Goal: Transaction & Acquisition: Purchase product/service

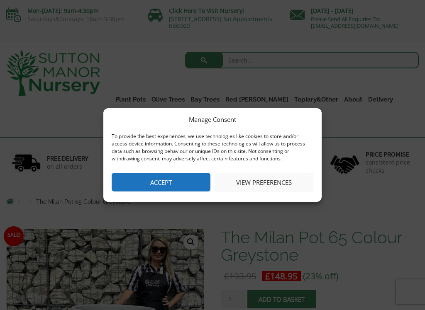
click at [178, 181] on button "Accept" at bounding box center [161, 182] width 99 height 19
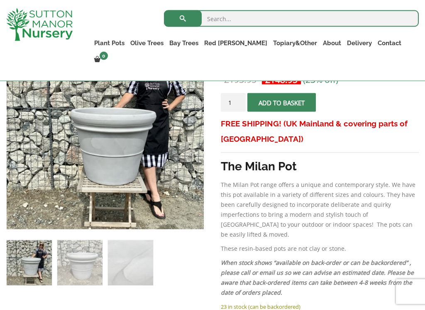
scroll to position [155, 0]
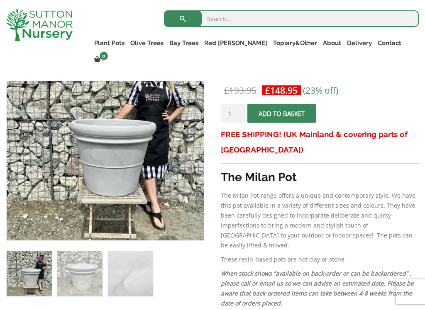
click at [127, 44] on link "Plant Pots" at bounding box center [109, 43] width 36 height 12
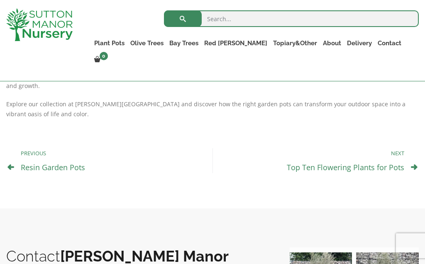
scroll to position [507, 0]
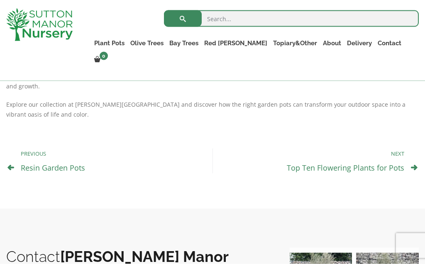
click at [414, 164] on icon at bounding box center [414, 167] width 7 height 7
click at [396, 148] on p "Next" at bounding box center [312, 153] width 183 height 10
click at [408, 153] on div "Previous Resin Garden Pots Next Top Ten Flowering Plants for Pots" at bounding box center [212, 161] width 412 height 66
click at [412, 164] on icon at bounding box center [414, 167] width 7 height 7
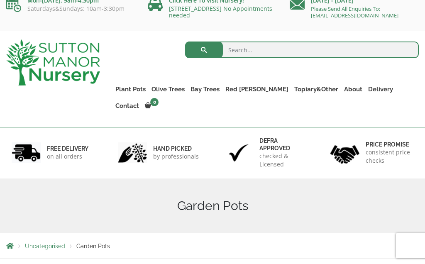
scroll to position [0, 0]
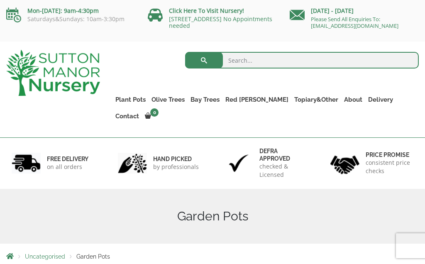
click at [0, 0] on link "The Milan Pots" at bounding box center [0, 0] width 0 height 0
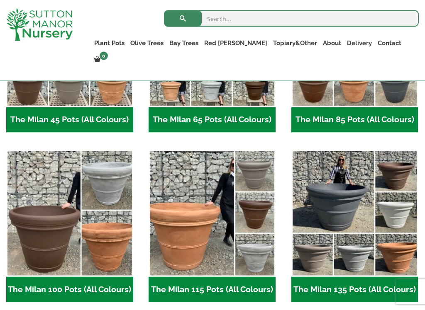
scroll to position [309, 0]
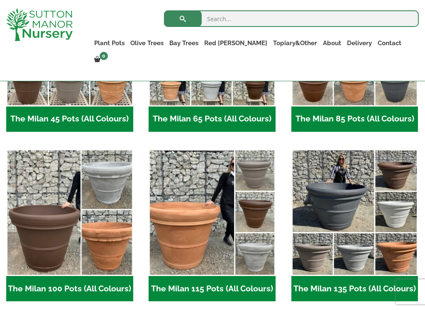
click at [101, 227] on img "Visit product category The Milan 100 Pots (All Colours)" at bounding box center [69, 212] width 127 height 127
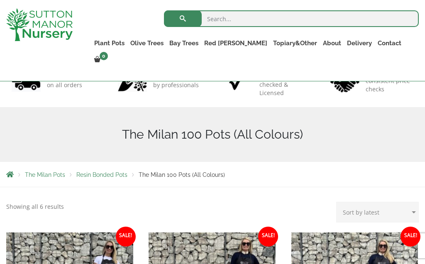
scroll to position [37, 0]
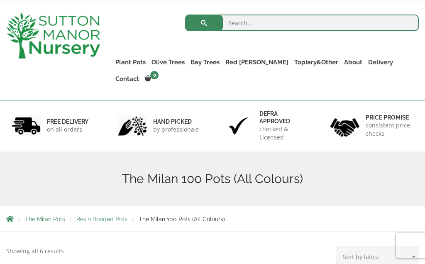
click at [0, 0] on link "The Capri Pots" at bounding box center [0, 0] width 0 height 0
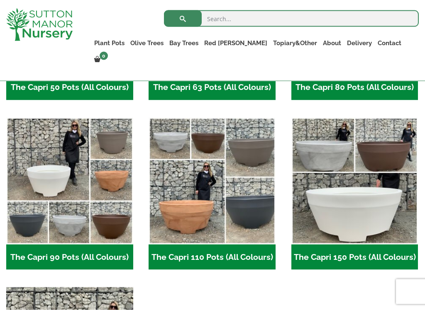
scroll to position [341, 0]
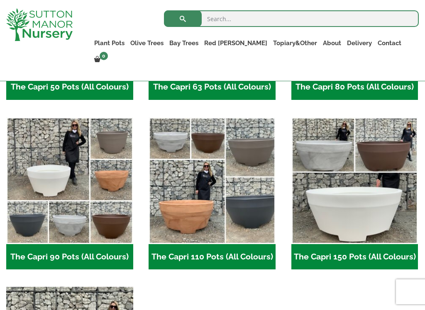
click at [0, 0] on link "The Brunello Pots" at bounding box center [0, 0] width 0 height 0
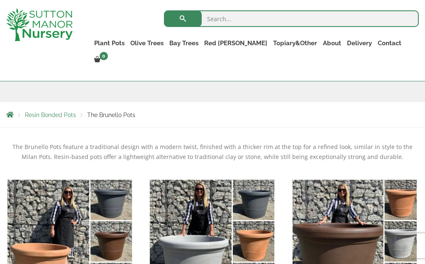
scroll to position [107, 0]
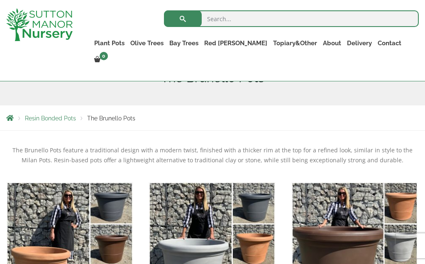
click at [0, 0] on link "The Venice Cube Pots" at bounding box center [0, 0] width 0 height 0
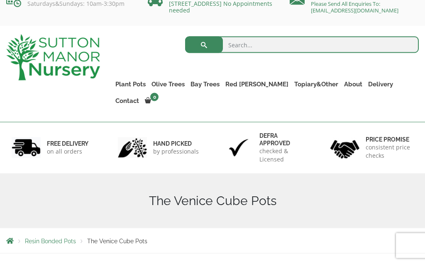
scroll to position [16, 0]
click at [0, 0] on link "The Barolo Pots" at bounding box center [0, 0] width 0 height 0
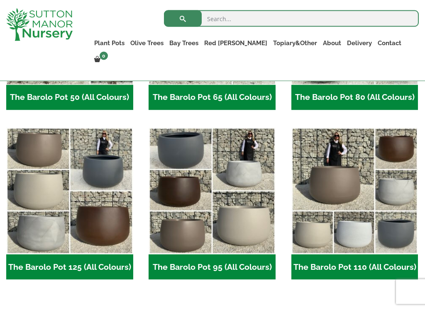
scroll to position [343, 0]
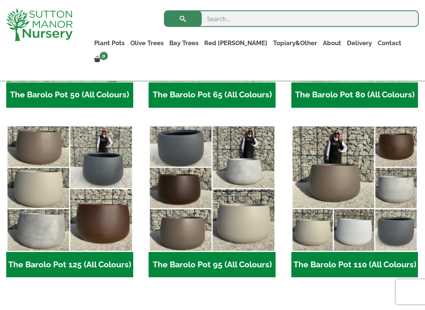
click at [198, 255] on h2 "The Barolo Pot 95 (All Colours) (6)" at bounding box center [211, 265] width 127 height 26
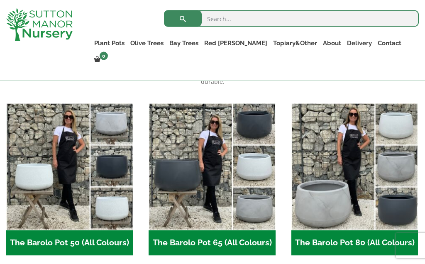
scroll to position [196, 0]
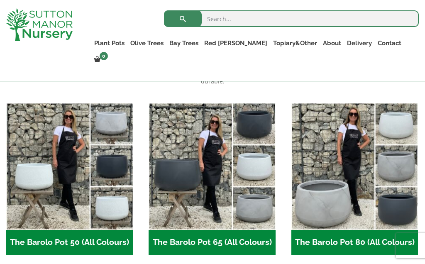
click at [340, 194] on img "Visit product category The Barolo Pot 80 (All Colours)" at bounding box center [354, 166] width 127 height 127
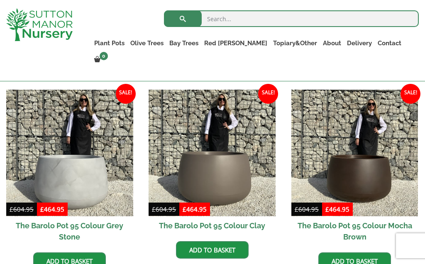
scroll to position [390, 0]
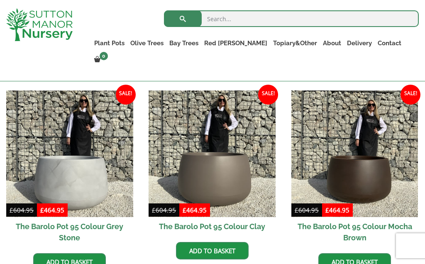
click at [83, 171] on img at bounding box center [69, 153] width 127 height 127
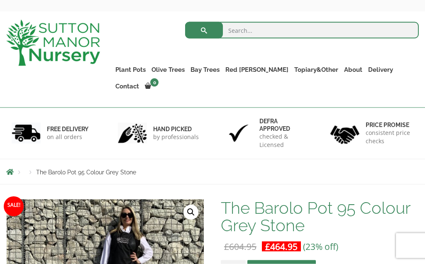
scroll to position [17, 0]
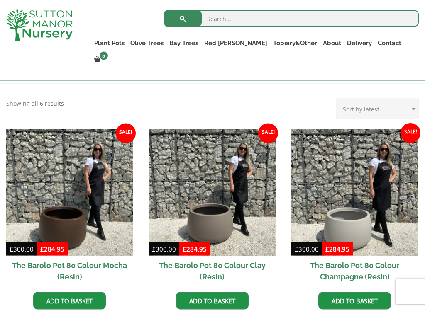
scroll to position [192, 0]
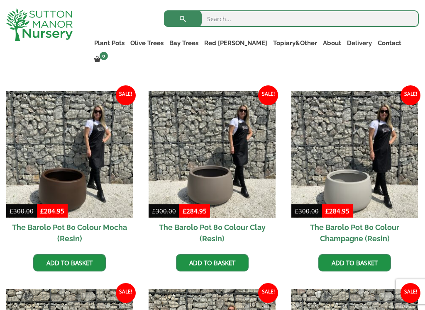
click at [362, 187] on img at bounding box center [354, 154] width 127 height 127
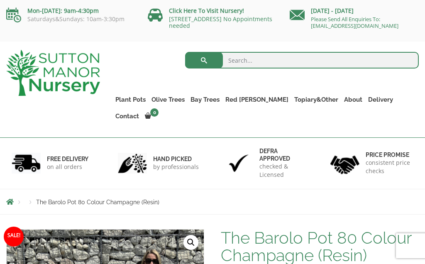
click at [0, 0] on link "The Old Stone Pots" at bounding box center [0, 0] width 0 height 0
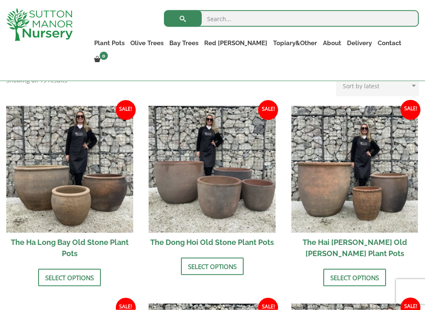
scroll to position [268, 0]
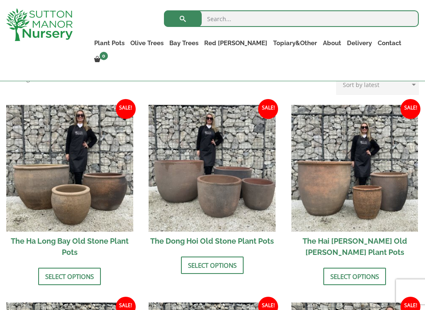
click at [211, 257] on link "Select options" at bounding box center [212, 265] width 63 height 17
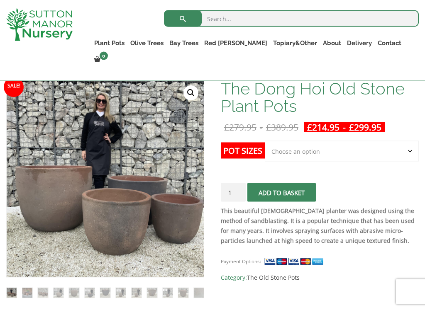
scroll to position [118, 0]
click at [410, 148] on select "Choose an option Click here to buy the 4th to Largest Pot In The Picture Click …" at bounding box center [342, 151] width 154 height 21
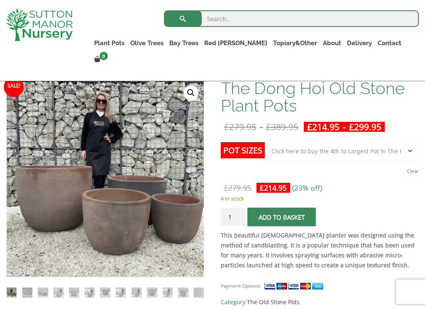
click at [411, 148] on select "Choose an option Click here to buy the 4th to Largest Pot In The Picture Click …" at bounding box center [342, 151] width 154 height 21
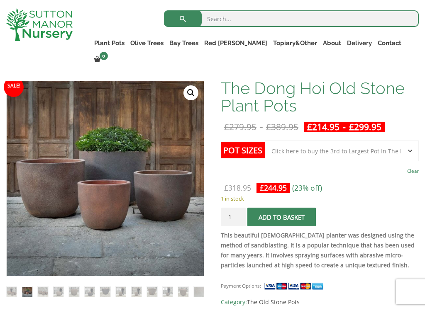
click at [413, 149] on select "Choose an option Click here to buy the 4th to Largest Pot In The Picture Click …" at bounding box center [342, 151] width 154 height 21
select select "Click here to buy the 2nd to Largest Pot In The Picture"
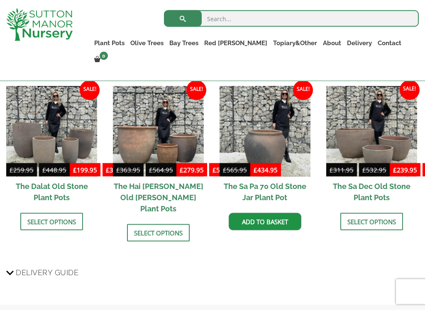
scroll to position [987, 0]
click at [0, 0] on link "The Iron Stone Pots" at bounding box center [0, 0] width 0 height 0
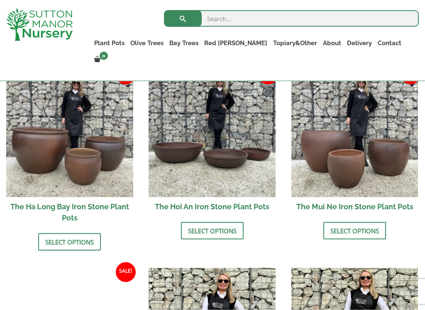
scroll to position [297, 0]
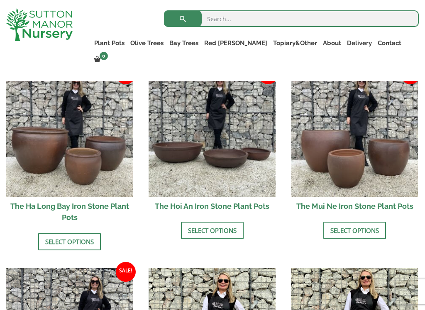
click at [357, 231] on link "Select options" at bounding box center [354, 230] width 63 height 17
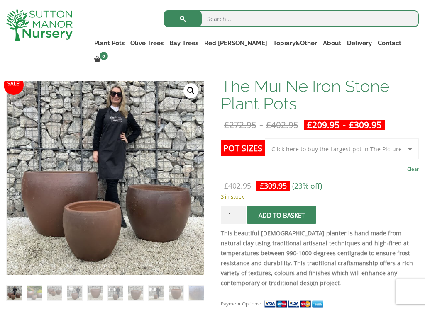
scroll to position [125, 0]
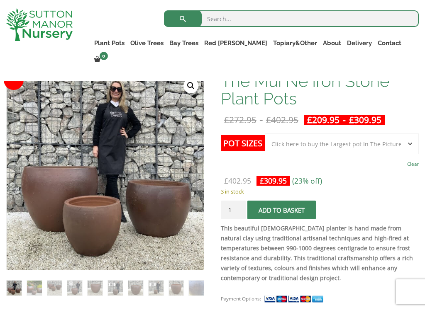
click at [411, 145] on select "Choose an option Click here to buy the 3rd to Largest Pot In The Picture Click …" at bounding box center [342, 144] width 154 height 21
select select "Click here to buy the 2nd to Largest Pot In The Picture"
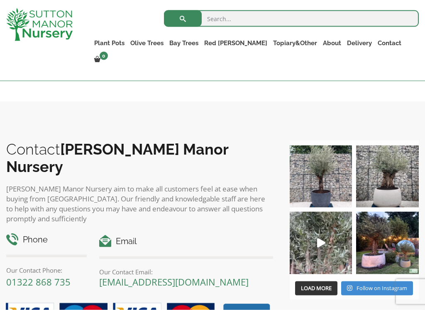
scroll to position [1104, 0]
click at [14, 76] on h3 "Delivery Guide" at bounding box center [212, 68] width 412 height 15
click at [0, 0] on input "Delivery Guide" at bounding box center [0, 0] width 0 height 0
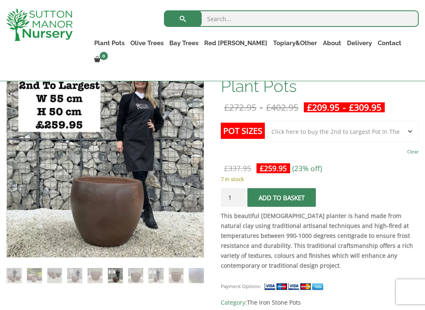
scroll to position [141, 0]
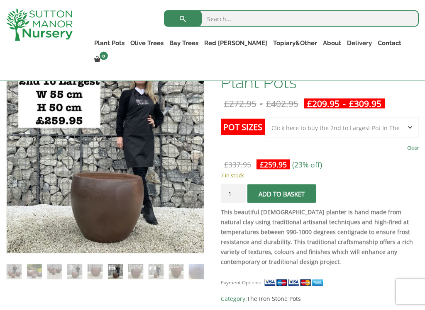
click at [279, 195] on button "Add to basket" at bounding box center [281, 194] width 68 height 19
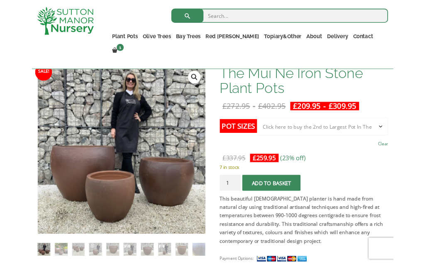
scroll to position [155, 0]
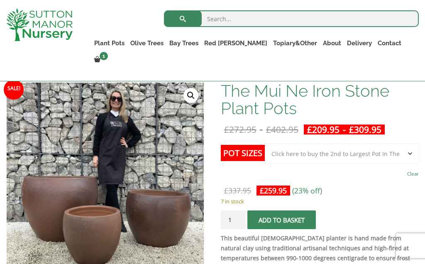
click at [0, 0] on link "View cart" at bounding box center [0, 0] width 0 height 0
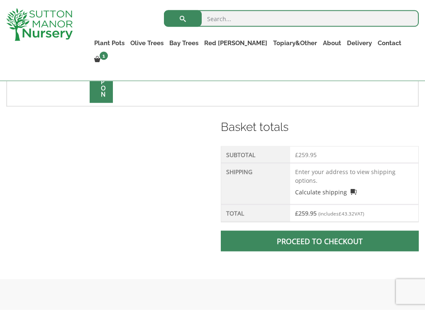
scroll to position [302, 0]
click at [317, 178] on td "Enter your address to view shipping options. Calculate shipping Select a countr…" at bounding box center [354, 183] width 128 height 41
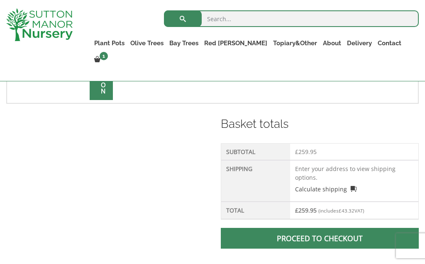
scroll to position [297, 0]
